Goal: Task Accomplishment & Management: Complete application form

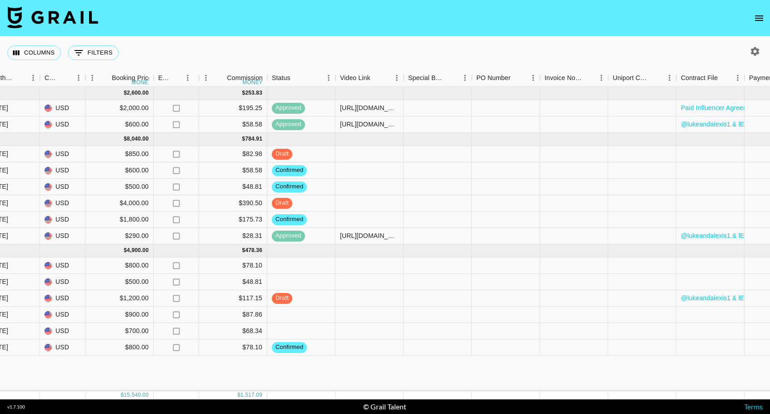
scroll to position [0, 739]
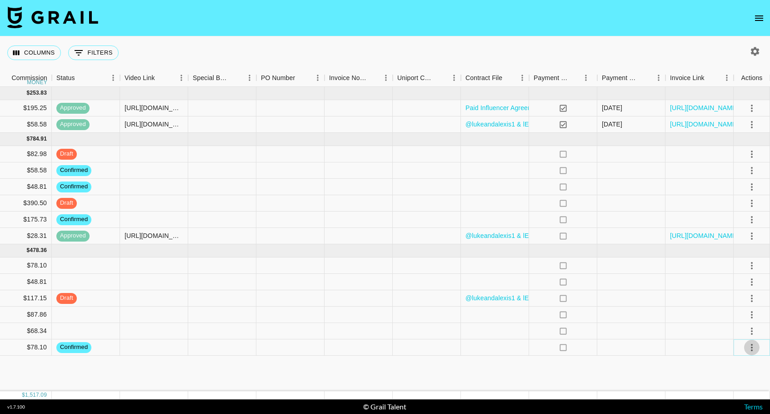
click at [662, 345] on button "select merge strategy" at bounding box center [751, 347] width 15 height 15
click at [662, 328] on div "Approve" at bounding box center [733, 327] width 28 height 11
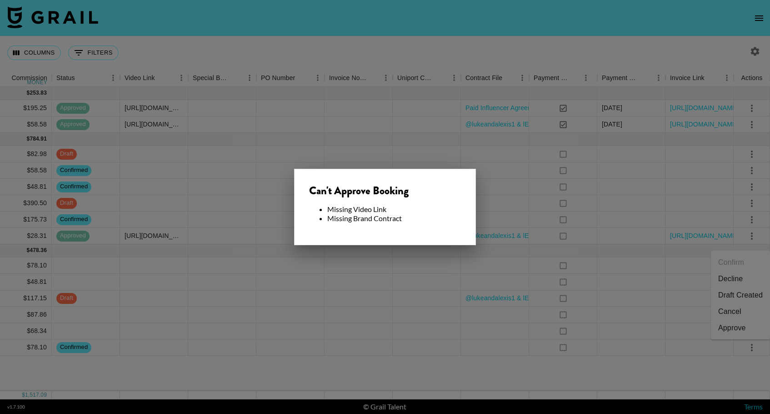
click at [448, 323] on div at bounding box center [385, 207] width 770 height 414
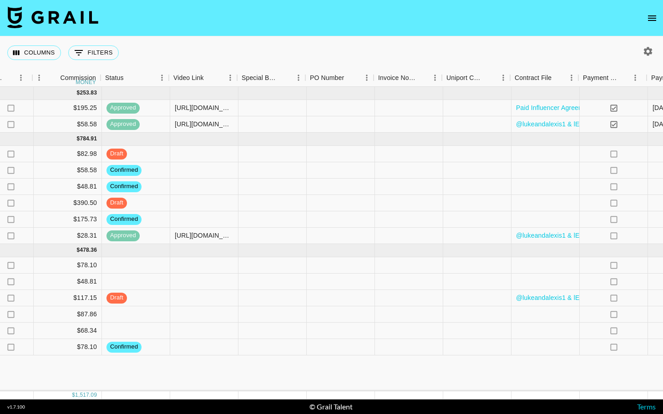
scroll to position [0, 687]
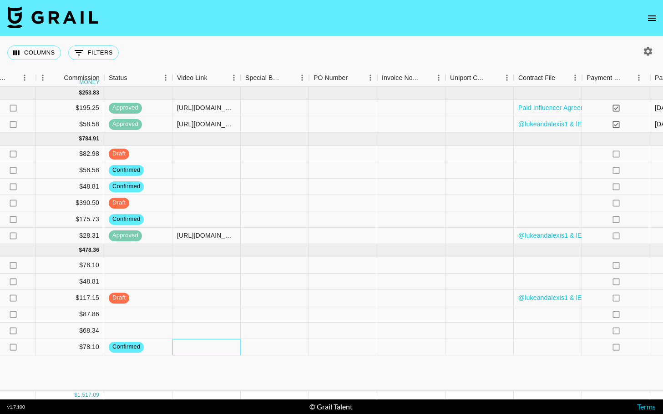
click at [235, 347] on div at bounding box center [206, 347] width 68 height 16
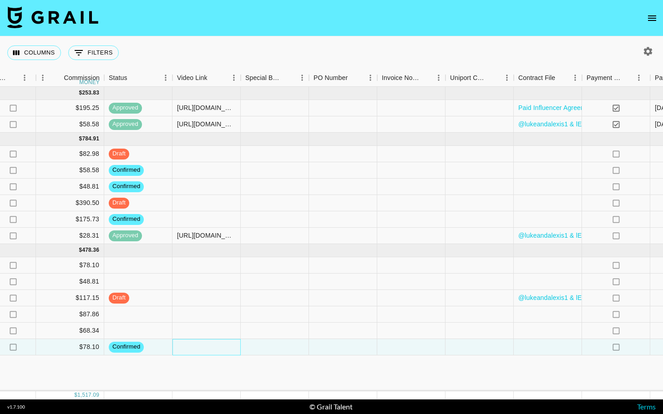
click at [235, 347] on div at bounding box center [206, 347] width 68 height 16
type input "https://www.youtube.com/shorts/RSkbm2xHY1k"
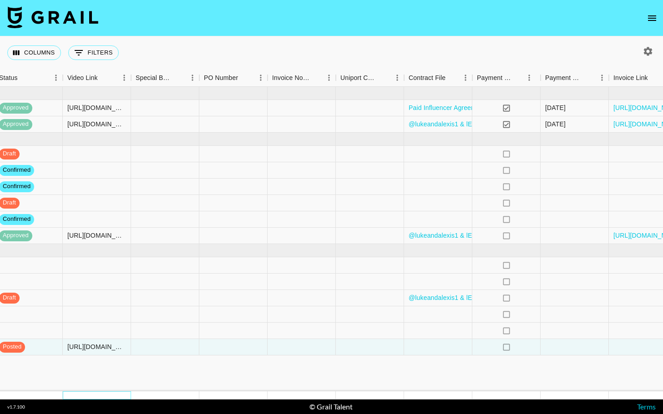
scroll to position [0, 847]
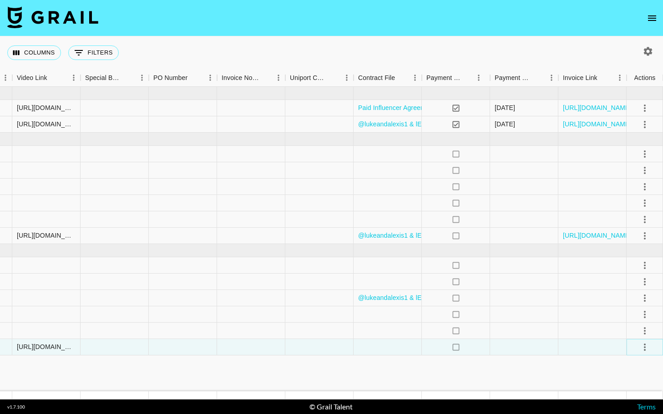
click at [643, 347] on icon "select merge strategy" at bounding box center [644, 347] width 11 height 11
click at [631, 331] on div "Approve" at bounding box center [625, 327] width 28 height 11
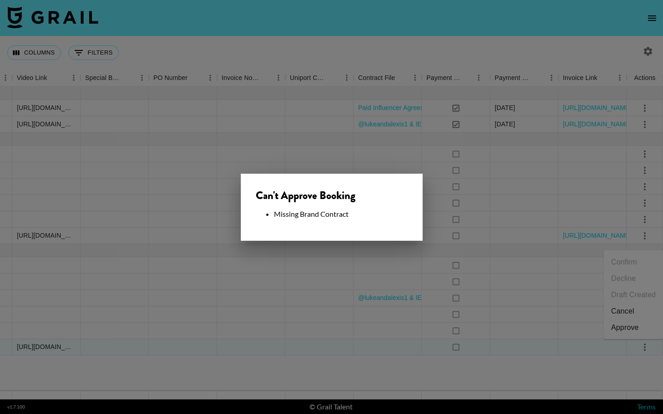
click at [377, 346] on div at bounding box center [331, 207] width 663 height 414
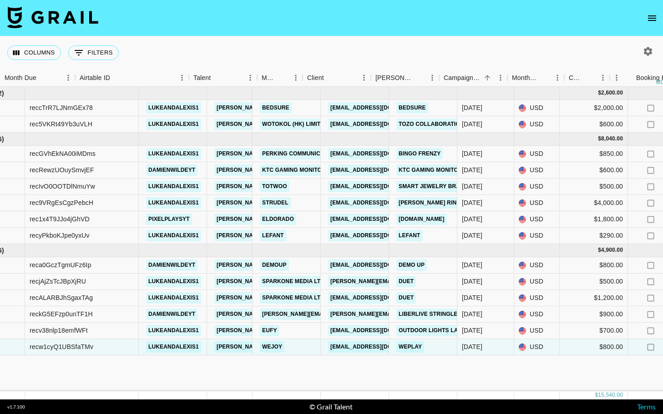
scroll to position [0, 0]
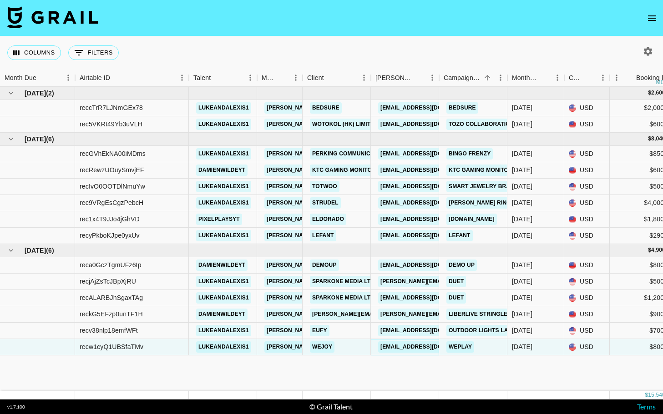
click at [399, 349] on link "alansmith5461@gmail.com" at bounding box center [429, 347] width 102 height 11
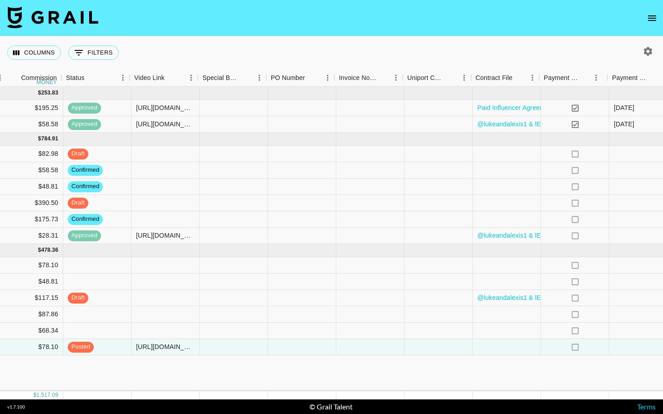
scroll to position [0, 730]
click at [493, 346] on div at bounding box center [505, 347] width 68 height 16
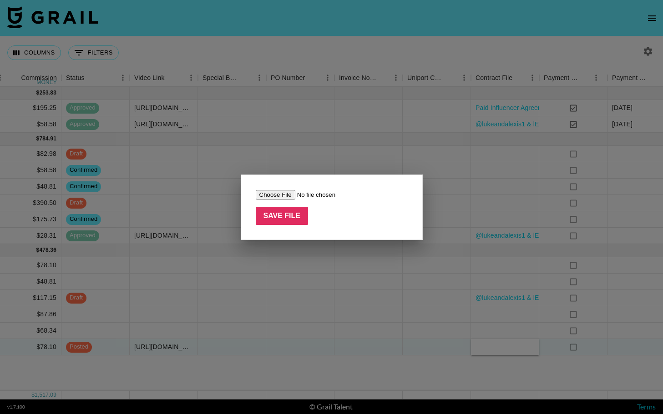
click at [279, 194] on input "file" at bounding box center [313, 195] width 115 height 10
type input "C:\fakepath\【Bank-lukeandalexis1】Influencer Invoice (1) (1).pdf"
click at [297, 218] on input "Save File" at bounding box center [282, 216] width 53 height 18
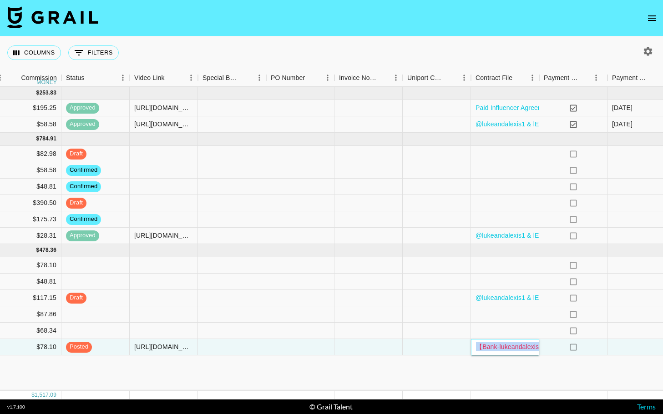
scroll to position [0, 847]
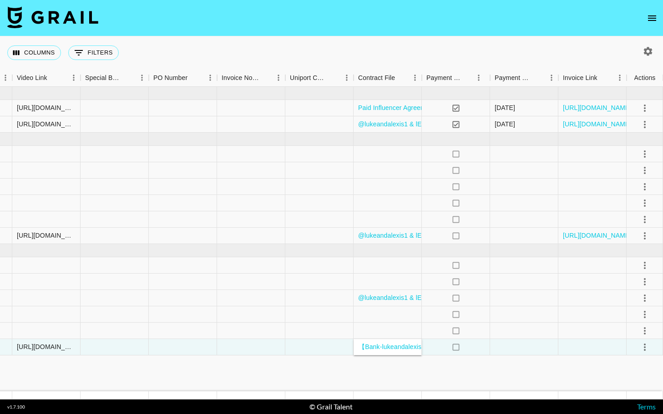
click at [640, 349] on icon "select merge strategy" at bounding box center [644, 347] width 11 height 11
click at [626, 324] on div "Approve" at bounding box center [625, 327] width 28 height 11
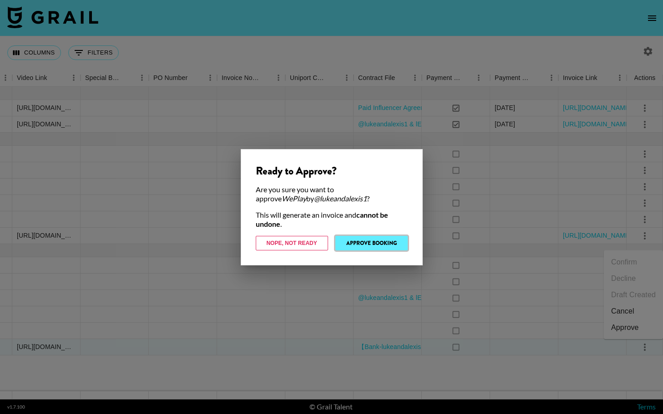
click at [380, 245] on button "Approve Booking" at bounding box center [371, 243] width 72 height 15
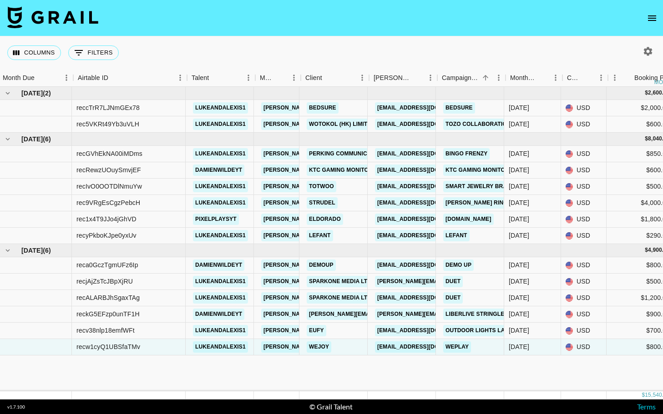
scroll to position [0, 0]
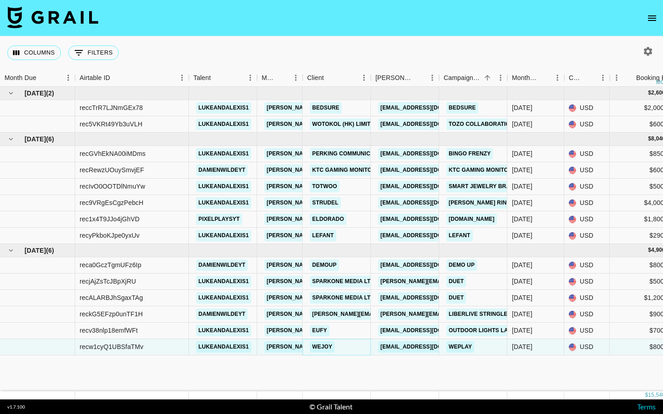
click at [318, 348] on link "WeJoy" at bounding box center [322, 347] width 25 height 11
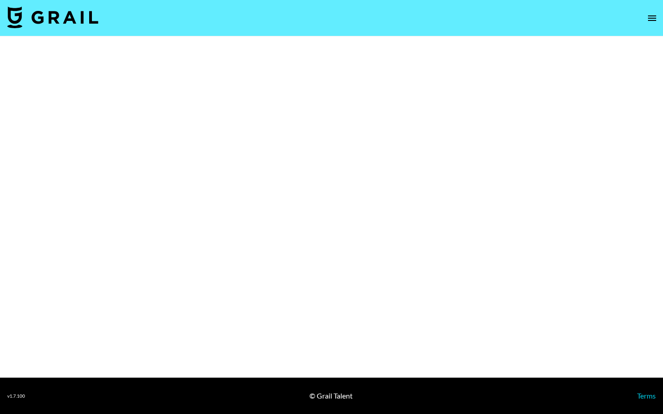
select select "Brand"
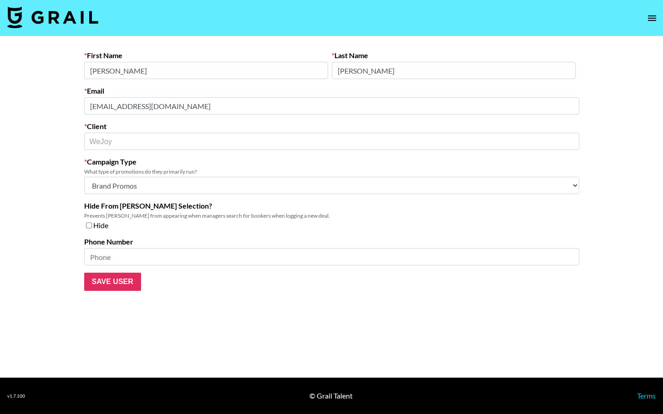
click at [83, 20] on img at bounding box center [52, 17] width 91 height 22
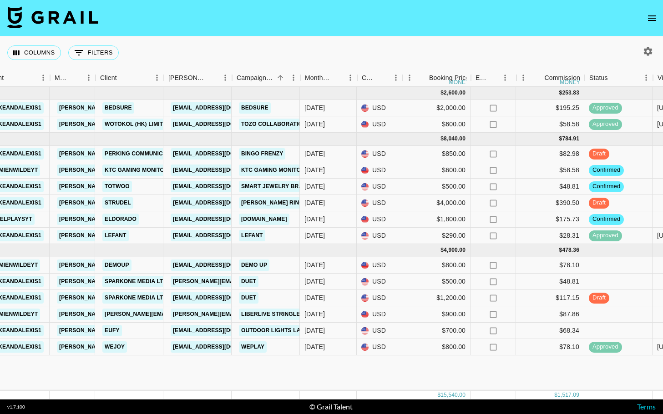
scroll to position [0, 194]
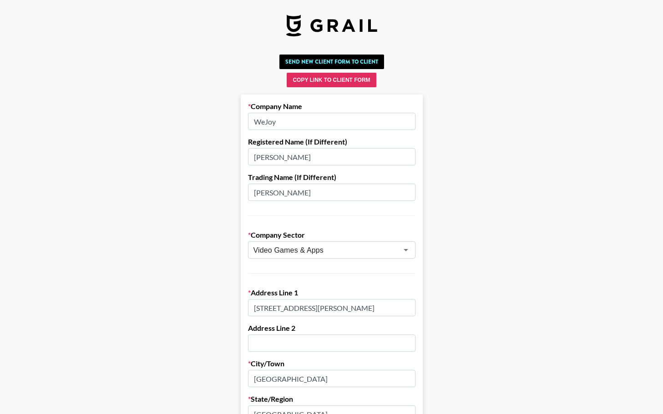
click at [134, 75] on div "Copy Link to Client Form" at bounding box center [331, 80] width 648 height 15
click at [124, 60] on div "Send New Client Form to Client" at bounding box center [331, 62] width 648 height 15
click at [311, 28] on img at bounding box center [331, 26] width 91 height 22
click at [312, 62] on button "Send New Client Form to Client" at bounding box center [331, 62] width 105 height 15
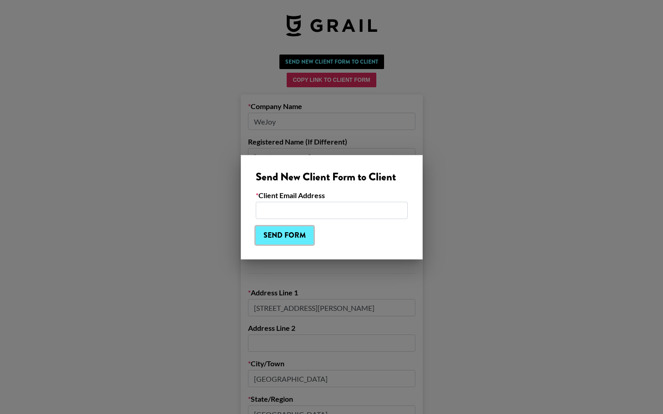
click at [282, 231] on input "Send Form" at bounding box center [285, 235] width 58 height 18
click at [103, 87] on div at bounding box center [331, 207] width 663 height 414
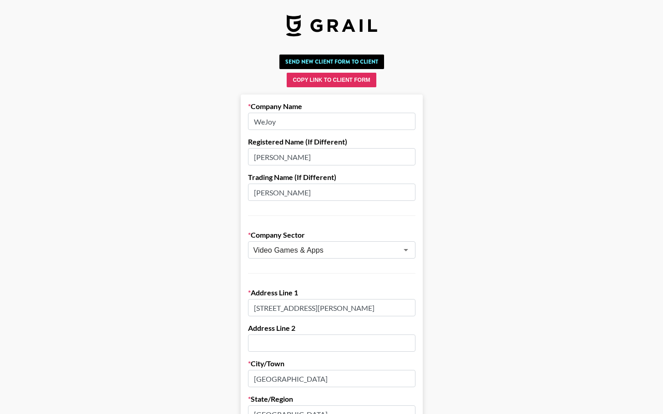
click at [306, 29] on img at bounding box center [331, 26] width 91 height 22
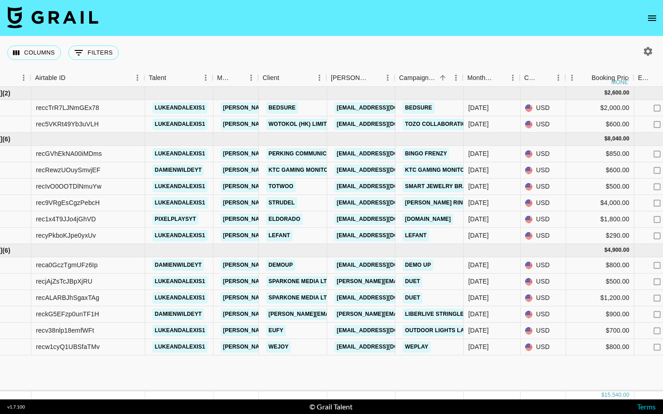
scroll to position [0, 46]
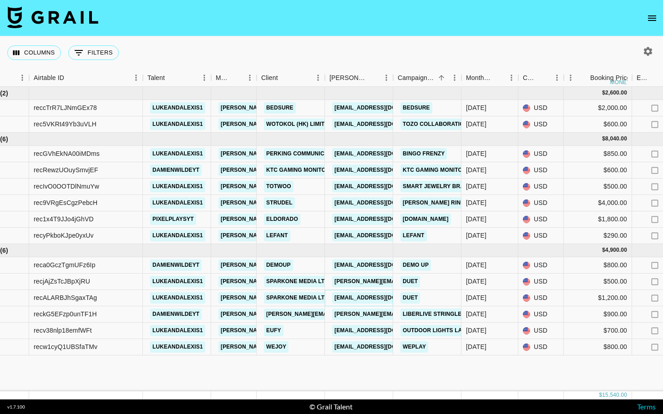
click at [345, 299] on link "[EMAIL_ADDRESS][DOMAIN_NAME]" at bounding box center [383, 297] width 102 height 11
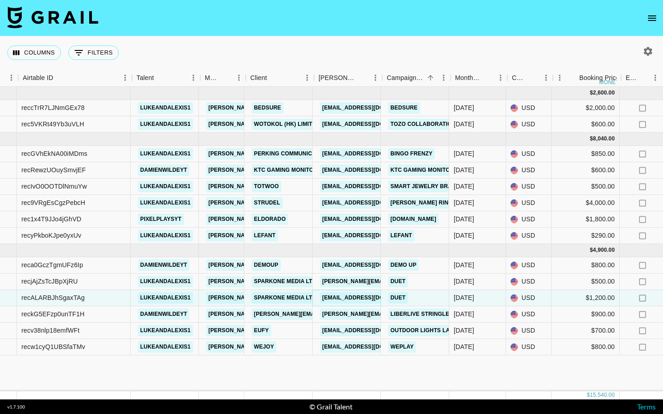
scroll to position [0, 49]
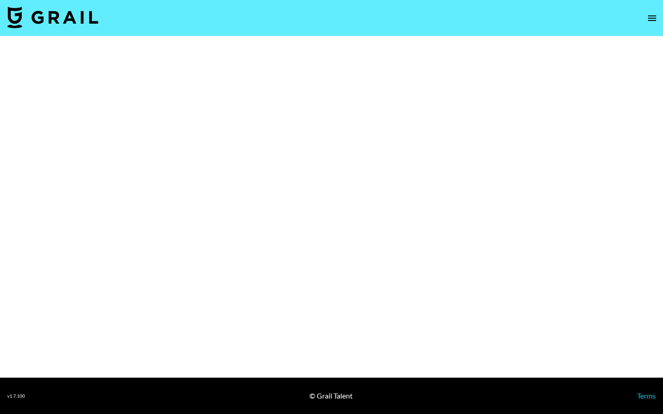
select select "Brand"
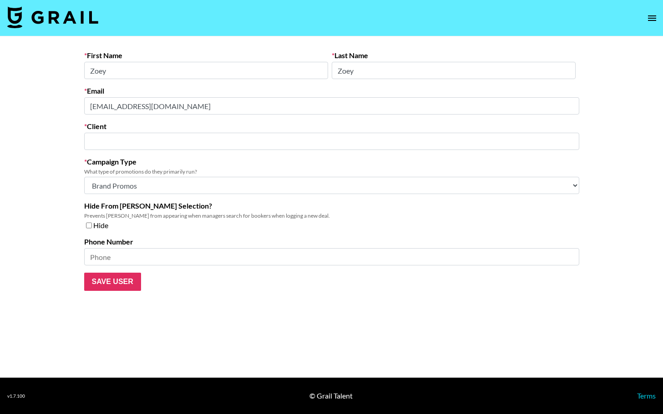
type input "SparkOne Media Ltd"
